Goal: Task Accomplishment & Management: Use online tool/utility

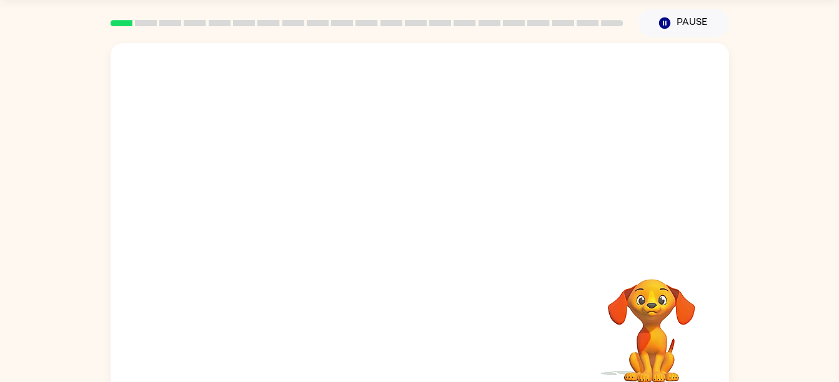
scroll to position [57, 0]
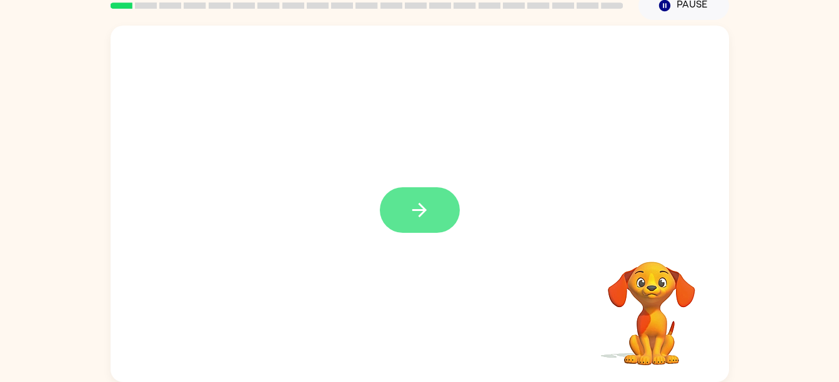
click at [423, 203] on icon "button" at bounding box center [420, 210] width 22 height 22
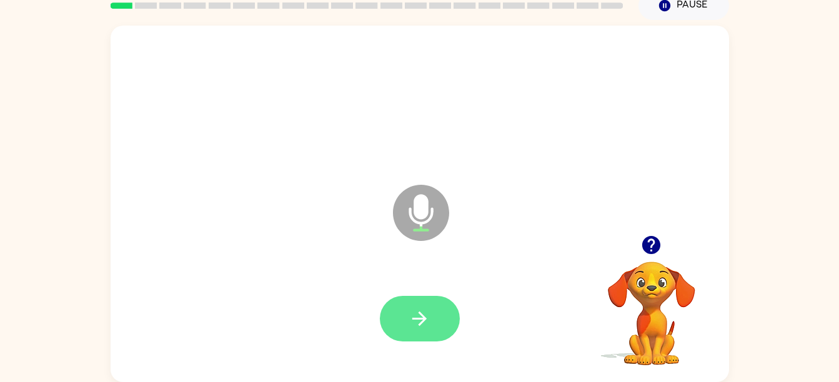
click at [429, 317] on icon "button" at bounding box center [420, 319] width 22 height 22
click at [425, 312] on icon "button" at bounding box center [420, 319] width 22 height 22
click at [427, 297] on button "button" at bounding box center [420, 319] width 80 height 46
click at [414, 317] on icon "button" at bounding box center [420, 319] width 22 height 22
click at [430, 333] on button "button" at bounding box center [420, 319] width 80 height 46
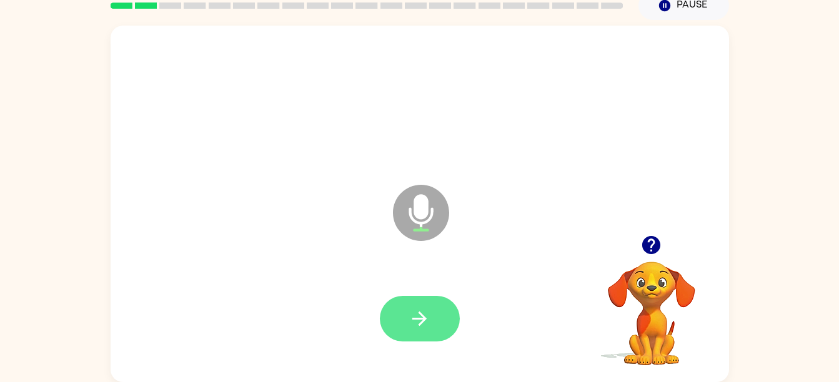
click at [436, 323] on button "button" at bounding box center [420, 319] width 80 height 46
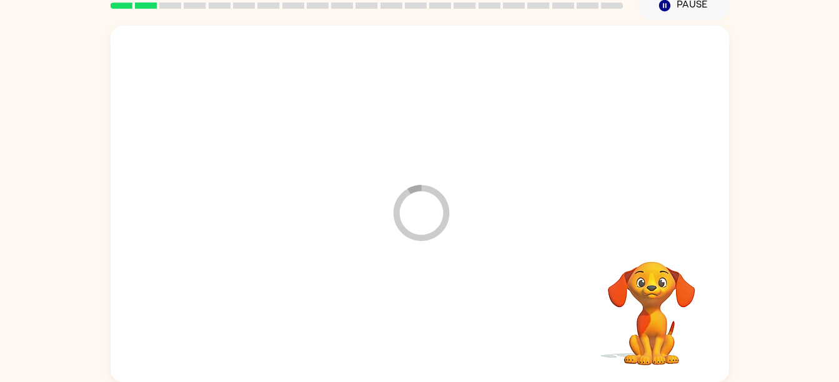
click at [434, 307] on div at bounding box center [420, 319] width 594 height 102
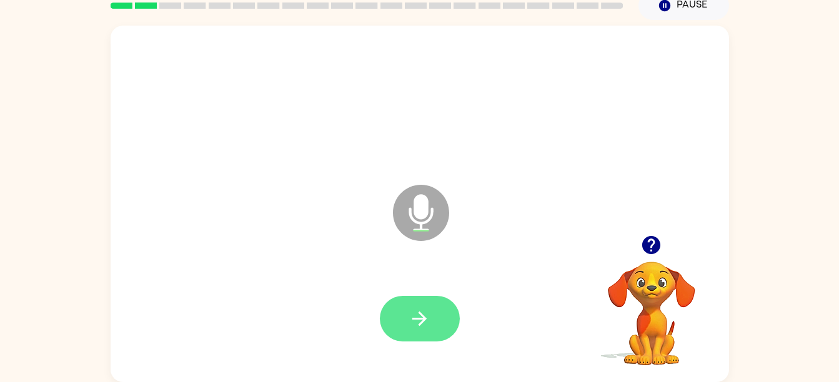
click at [436, 314] on button "button" at bounding box center [420, 319] width 80 height 46
click at [452, 311] on button "button" at bounding box center [420, 319] width 80 height 46
click at [411, 316] on icon "button" at bounding box center [420, 319] width 22 height 22
click at [436, 332] on button "button" at bounding box center [420, 319] width 80 height 46
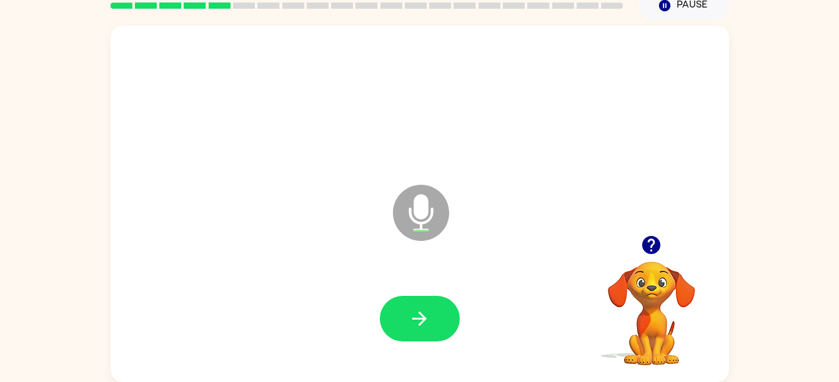
click at [644, 248] on icon "button" at bounding box center [651, 245] width 18 height 18
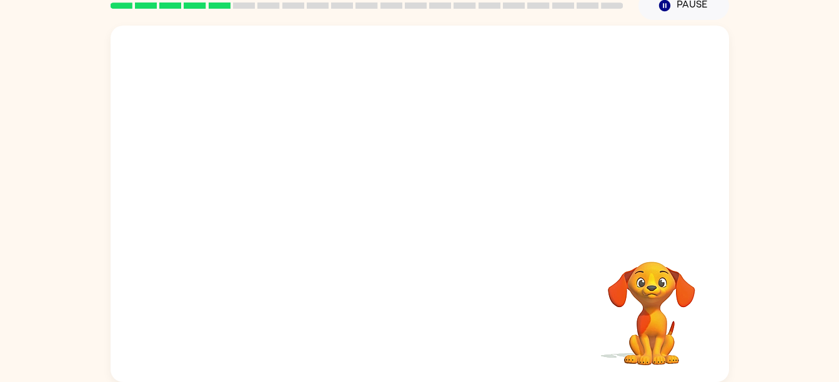
scroll to position [44, 0]
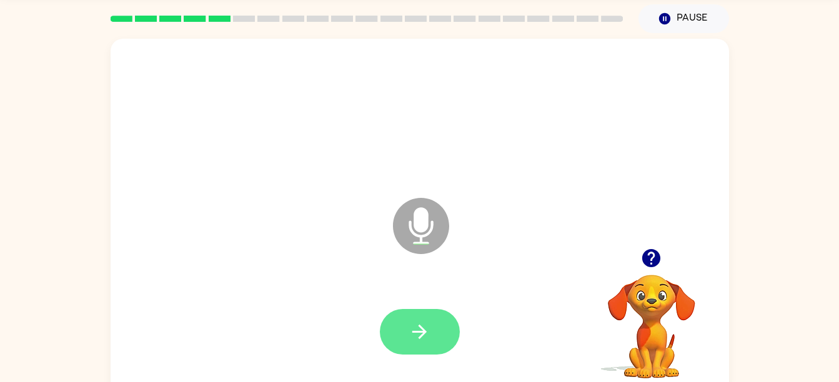
click at [442, 327] on button "button" at bounding box center [420, 332] width 80 height 46
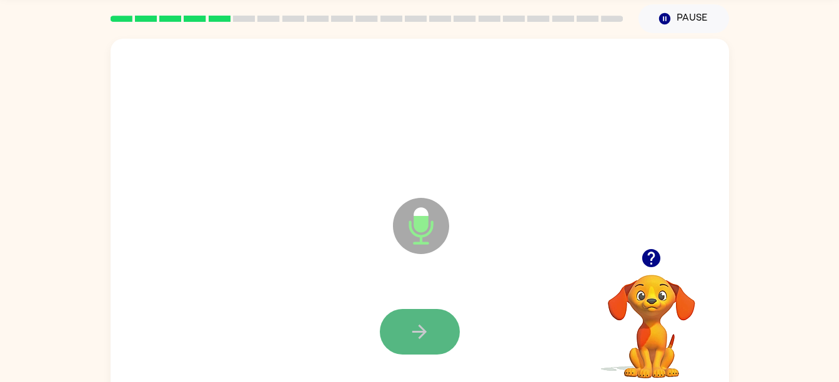
click at [425, 340] on icon "button" at bounding box center [420, 332] width 22 height 22
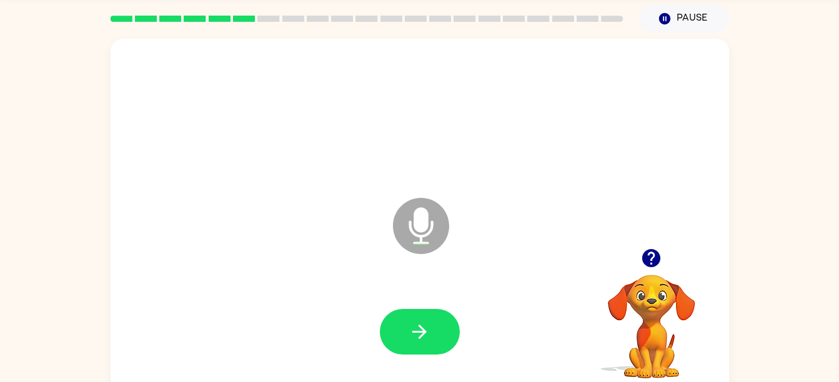
click at [649, 251] on icon "button" at bounding box center [651, 258] width 18 height 18
click at [417, 329] on icon "button" at bounding box center [420, 332] width 22 height 22
click at [432, 339] on button "button" at bounding box center [420, 332] width 80 height 46
click at [660, 267] on icon "button" at bounding box center [652, 258] width 22 height 22
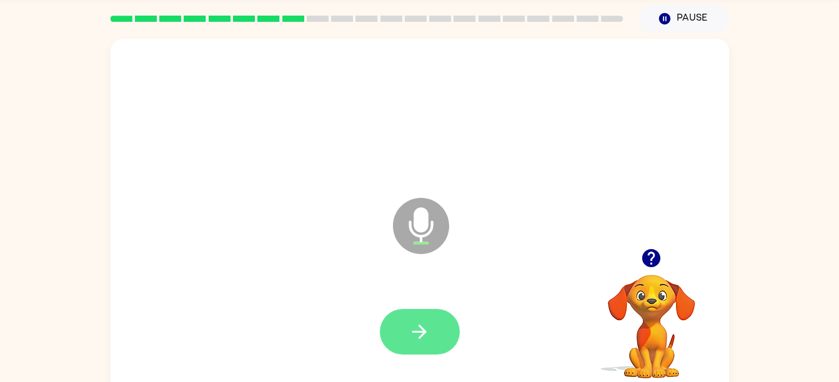
click at [416, 349] on button "button" at bounding box center [420, 332] width 80 height 46
click at [419, 327] on icon "button" at bounding box center [420, 332] width 22 height 22
click at [434, 334] on button "button" at bounding box center [420, 332] width 80 height 46
click at [419, 332] on icon "button" at bounding box center [419, 332] width 14 height 14
click at [431, 322] on button "button" at bounding box center [420, 332] width 80 height 46
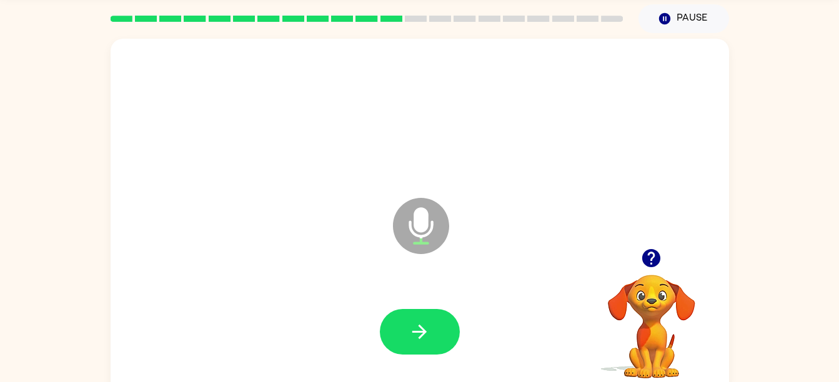
click at [651, 264] on icon "button" at bounding box center [652, 258] width 22 height 22
click at [446, 338] on button "button" at bounding box center [420, 332] width 80 height 46
click at [416, 327] on icon "button" at bounding box center [420, 332] width 22 height 22
click at [442, 336] on button "button" at bounding box center [420, 332] width 80 height 46
click at [416, 336] on icon "button" at bounding box center [420, 332] width 22 height 22
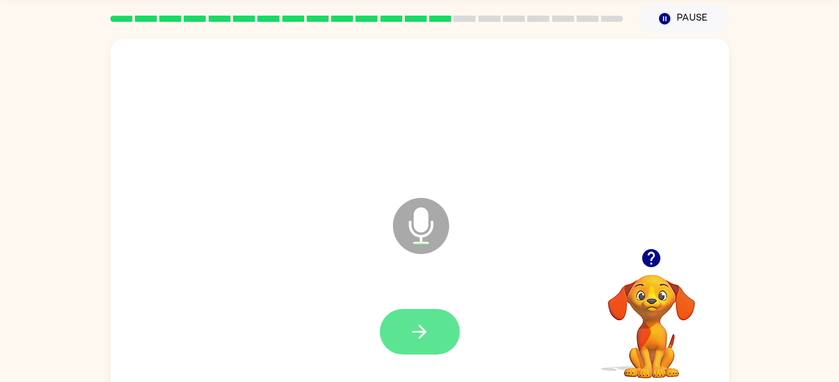
click at [428, 326] on icon "button" at bounding box center [420, 332] width 22 height 22
click at [424, 339] on icon "button" at bounding box center [420, 332] width 22 height 22
click at [392, 340] on button "button" at bounding box center [420, 332] width 80 height 46
click at [402, 317] on button "button" at bounding box center [420, 332] width 80 height 46
click at [406, 337] on button "button" at bounding box center [420, 332] width 80 height 46
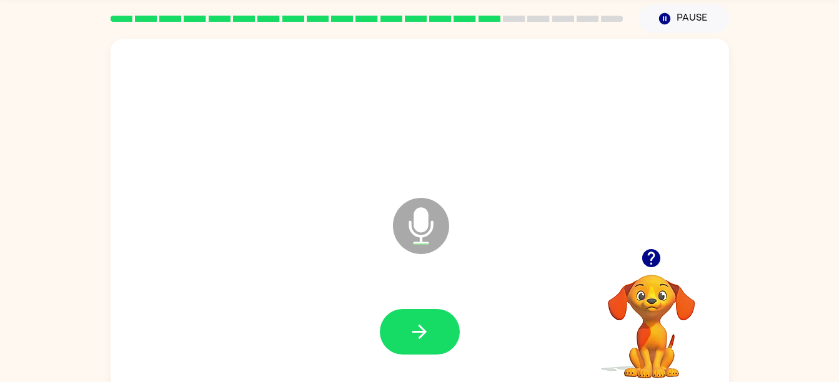
click at [642, 254] on icon "button" at bounding box center [652, 258] width 22 height 22
click at [439, 343] on button "button" at bounding box center [420, 332] width 80 height 46
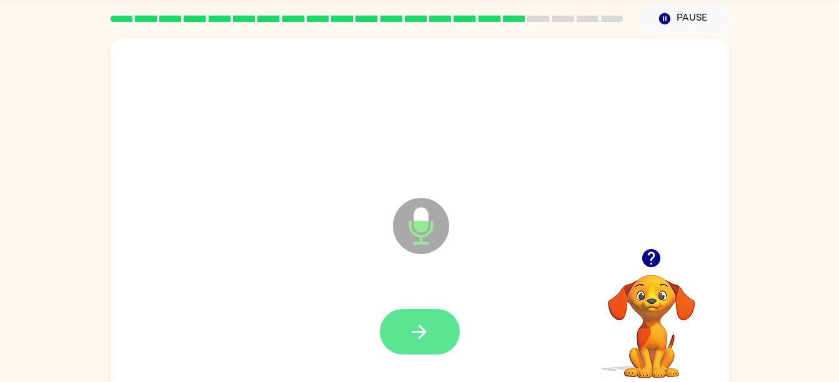
click at [411, 314] on button "button" at bounding box center [420, 332] width 80 height 46
click at [436, 337] on button "button" at bounding box center [420, 332] width 80 height 46
click at [418, 313] on button "button" at bounding box center [420, 332] width 80 height 46
click at [403, 334] on div at bounding box center [420, 332] width 80 height 46
click at [418, 327] on icon "button" at bounding box center [420, 332] width 22 height 22
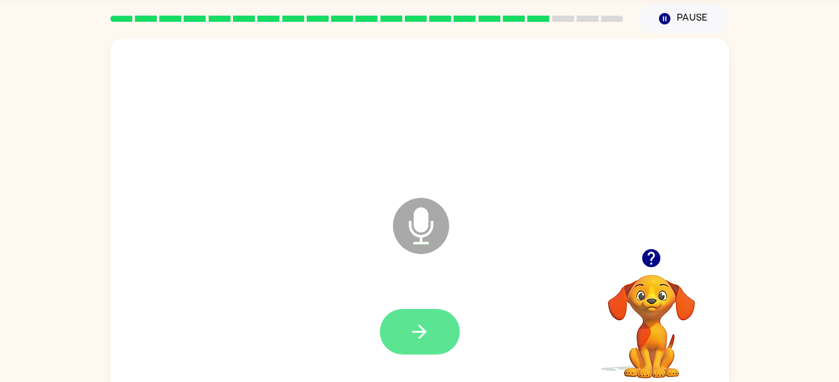
click at [436, 349] on button "button" at bounding box center [420, 332] width 80 height 46
click at [424, 326] on icon "button" at bounding box center [420, 332] width 22 height 22
click at [421, 334] on icon "button" at bounding box center [420, 332] width 22 height 22
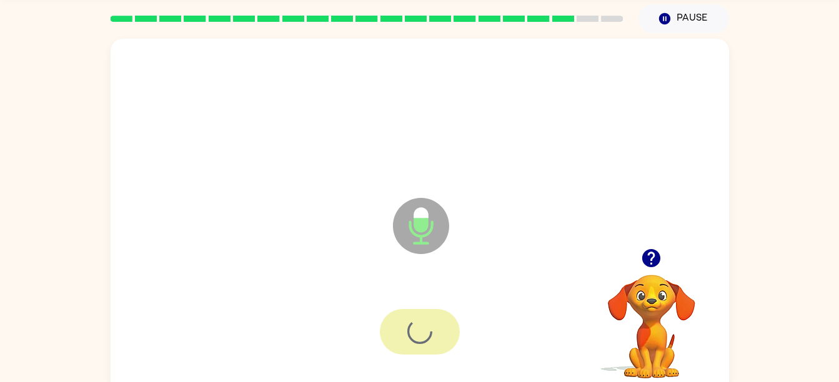
click at [424, 340] on div at bounding box center [420, 332] width 80 height 46
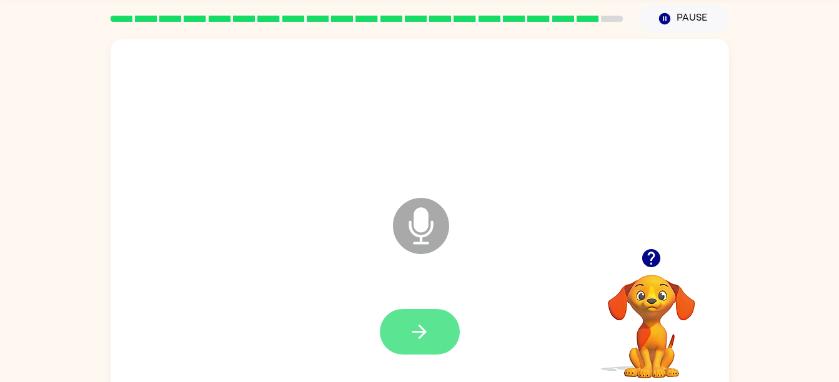
click at [431, 339] on button "button" at bounding box center [420, 332] width 80 height 46
click at [412, 297] on div at bounding box center [420, 332] width 594 height 102
click at [419, 317] on button "button" at bounding box center [420, 332] width 80 height 46
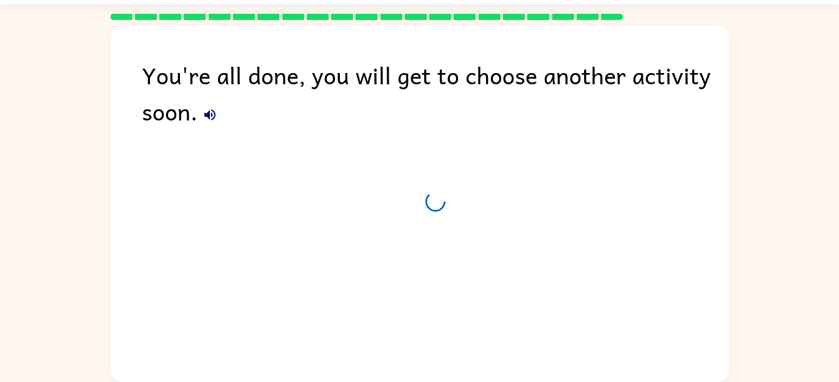
scroll to position [32, 0]
